Goal: Navigation & Orientation: Go to known website

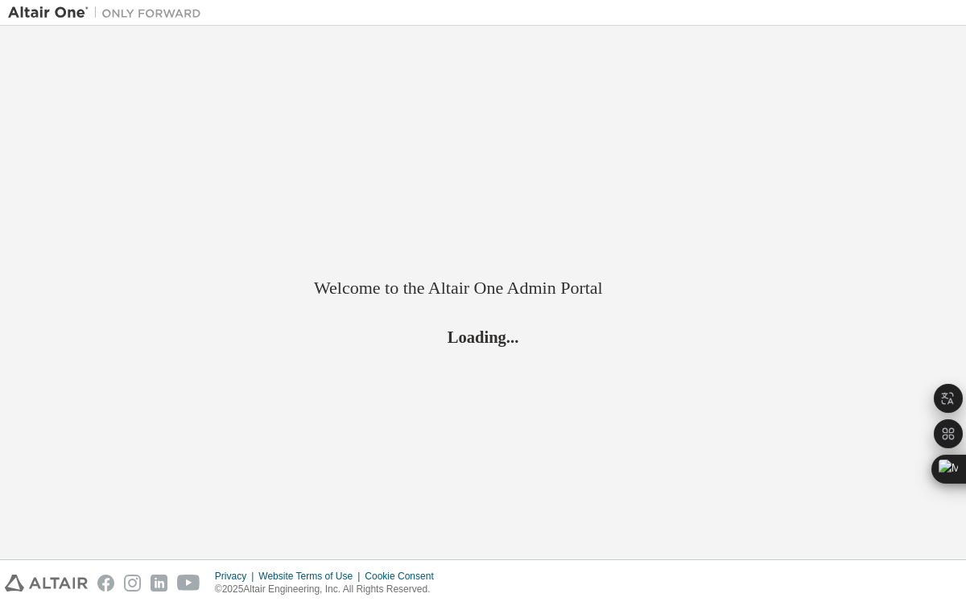
click at [703, 134] on div "Welcome to the Altair One Admin Portal Loading..." at bounding box center [483, 292] width 950 height 517
click at [765, 115] on div "Welcome to the Altair One Admin Portal Loading..." at bounding box center [483, 292] width 950 height 517
